Goal: Check status

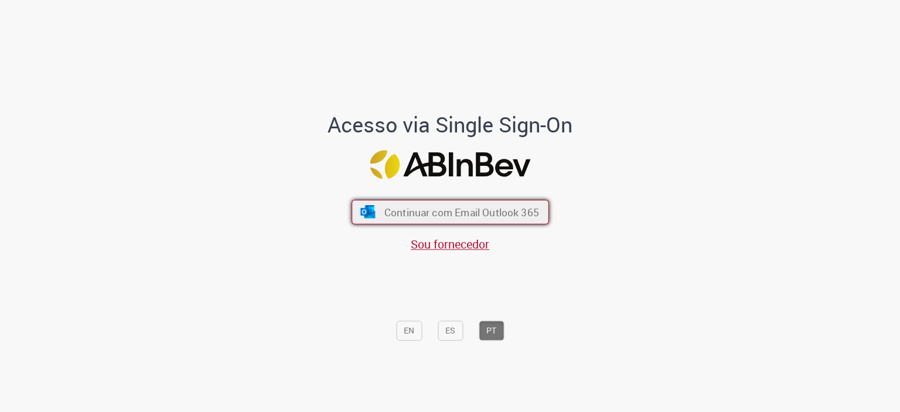
click at [514, 209] on span "Continuar com Email Outlook 365" at bounding box center [461, 211] width 155 height 13
